Goal: Task Accomplishment & Management: Use online tool/utility

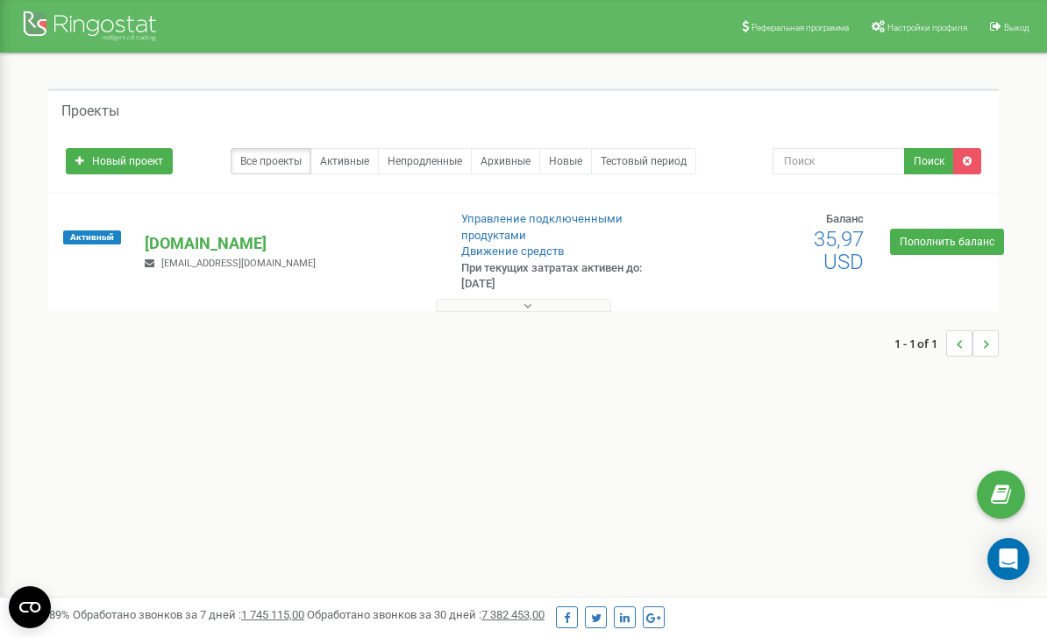
click at [197, 247] on p "[DOMAIN_NAME]" at bounding box center [289, 243] width 288 height 23
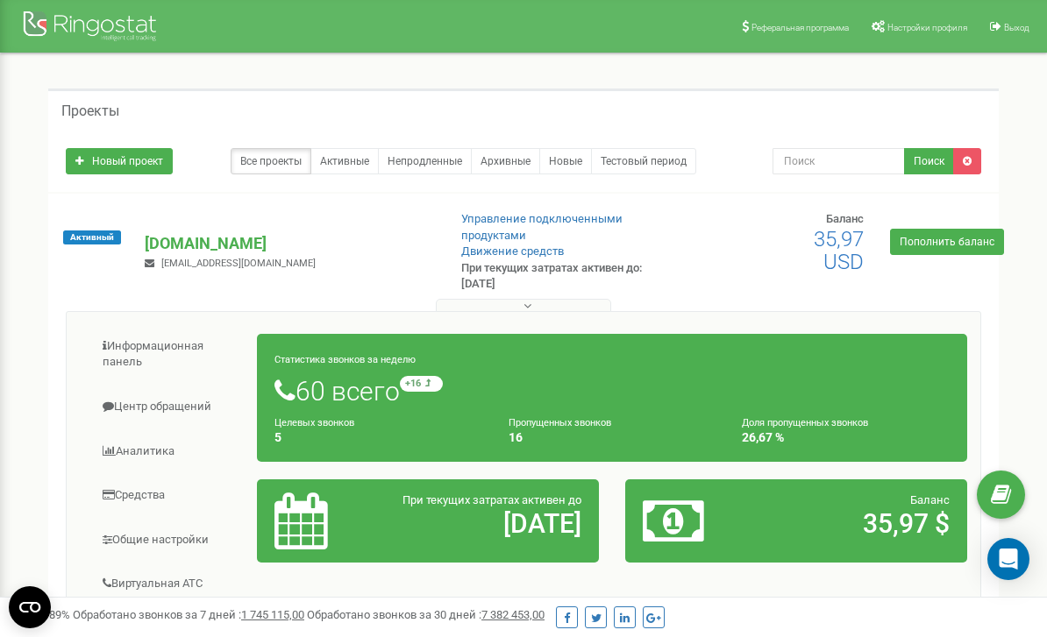
click at [137, 352] on link "Информационная панель" at bounding box center [169, 354] width 178 height 59
click at [148, 402] on link "Центр обращений" at bounding box center [169, 407] width 178 height 43
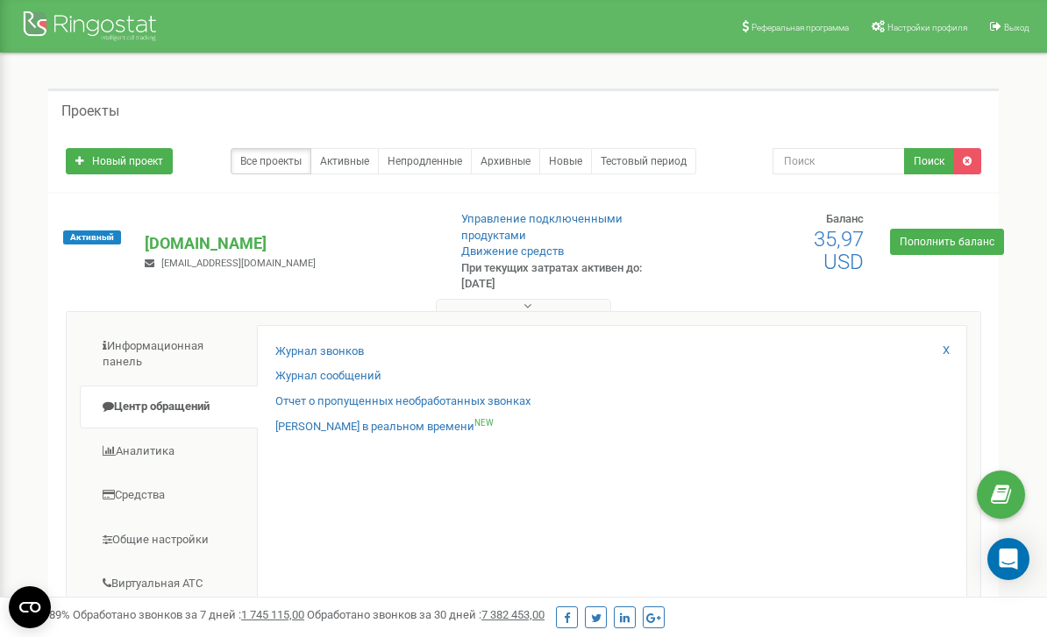
click at [307, 344] on link "Журнал звонков" at bounding box center [319, 352] width 89 height 17
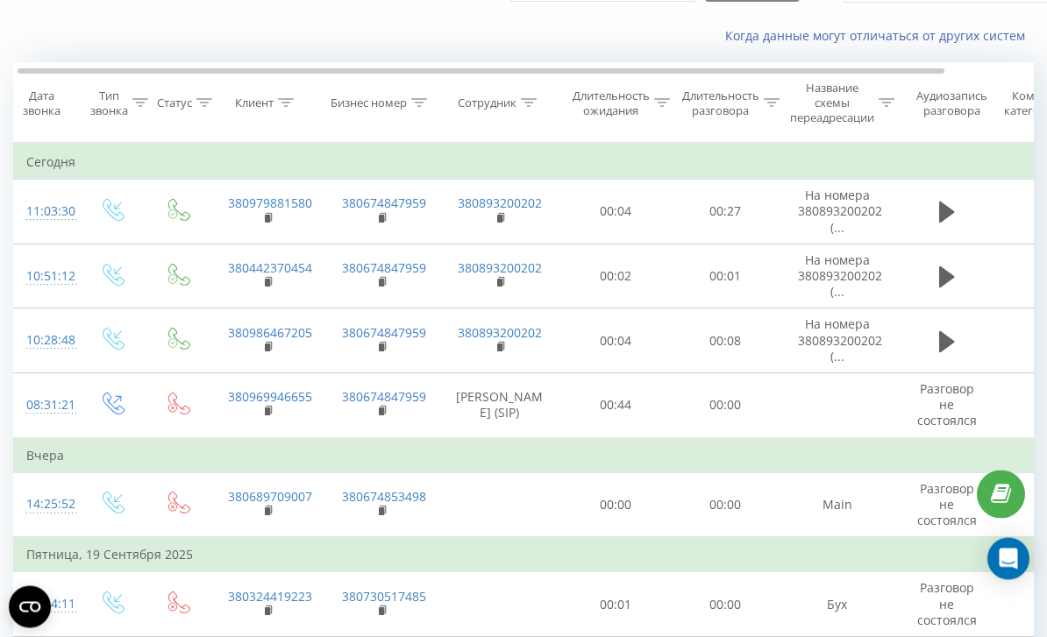
scroll to position [97, 0]
click at [949, 217] on icon at bounding box center [947, 212] width 16 height 25
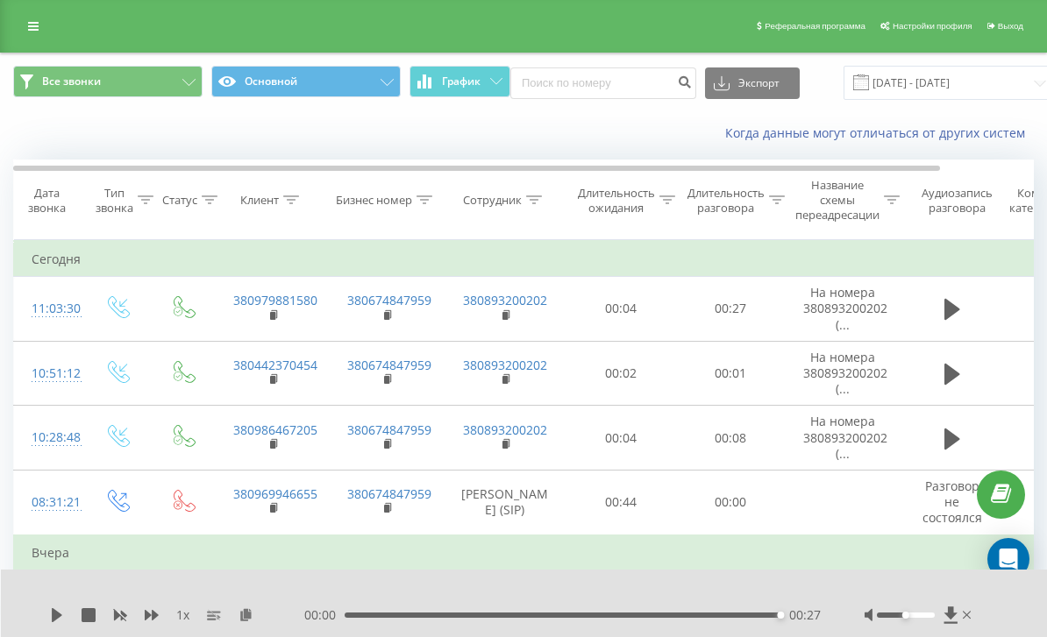
scroll to position [56, 0]
